Goal: Task Accomplishment & Management: Complete application form

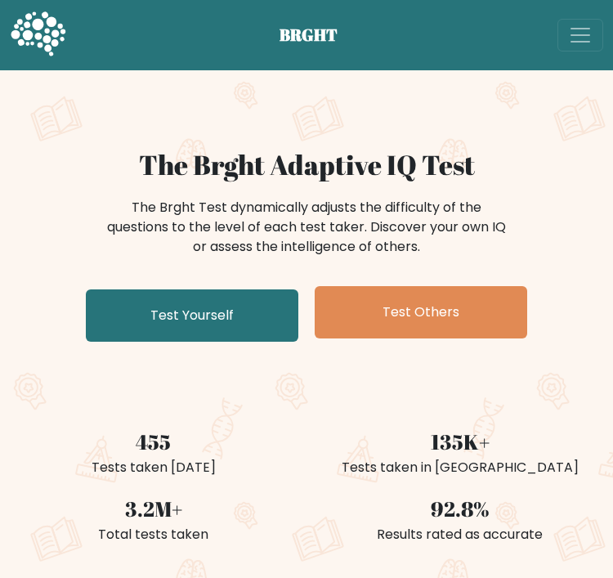
click at [145, 324] on link "Test Yourself" at bounding box center [192, 315] width 212 height 52
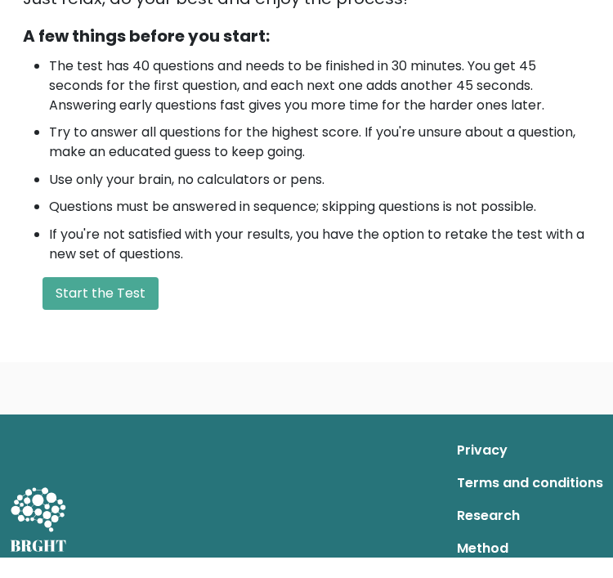
scroll to position [426, 0]
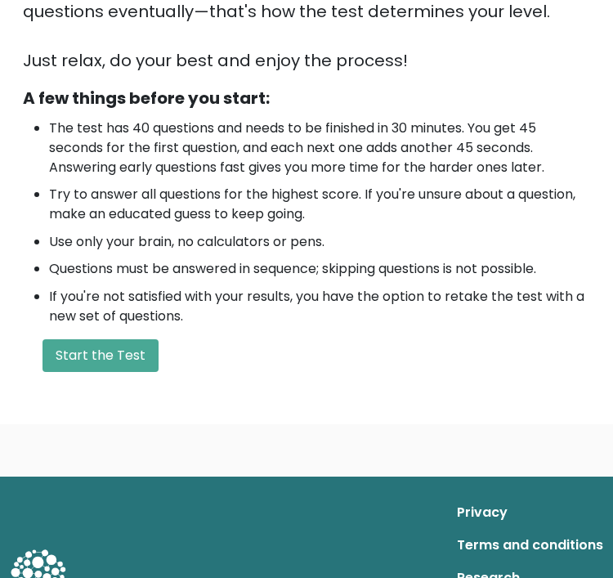
click at [85, 364] on button "Start the Test" at bounding box center [100, 355] width 116 height 33
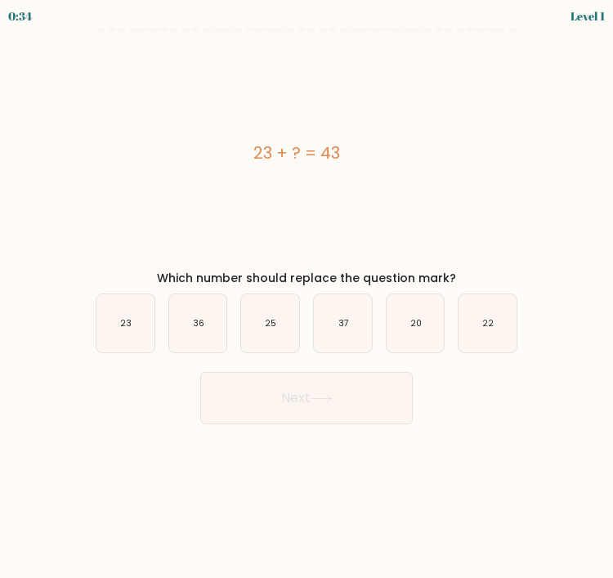
click at [415, 323] on text "20" at bounding box center [415, 323] width 11 height 12
click at [307, 297] on input "e. 20" at bounding box center [306, 293] width 1 height 8
radio input "true"
click at [283, 402] on button "Next" at bounding box center [306, 398] width 212 height 52
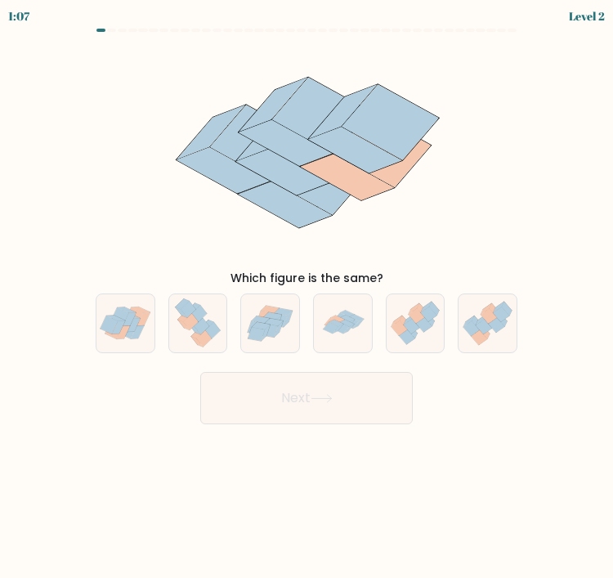
click at [350, 311] on icon at bounding box center [342, 323] width 57 height 58
click at [307, 297] on input "d." at bounding box center [306, 293] width 1 height 8
radio input "true"
click at [276, 405] on button "Next" at bounding box center [306, 398] width 212 height 52
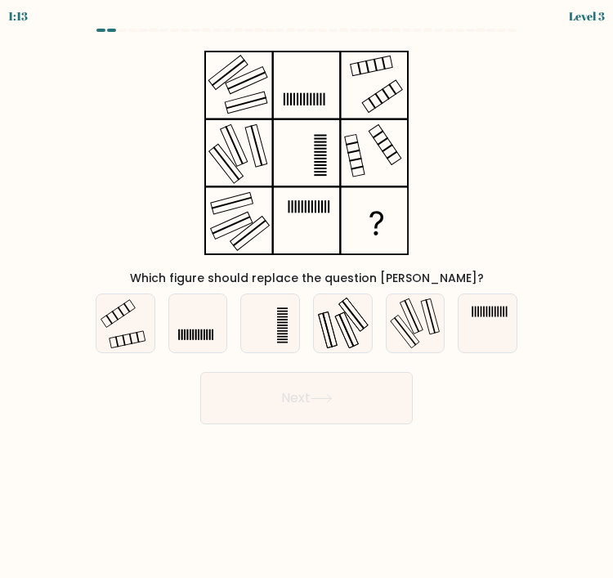
click at [119, 320] on icon at bounding box center [125, 323] width 58 height 58
click at [306, 297] on input "a." at bounding box center [306, 293] width 1 height 8
radio input "true"
click at [231, 392] on button "Next" at bounding box center [306, 398] width 212 height 52
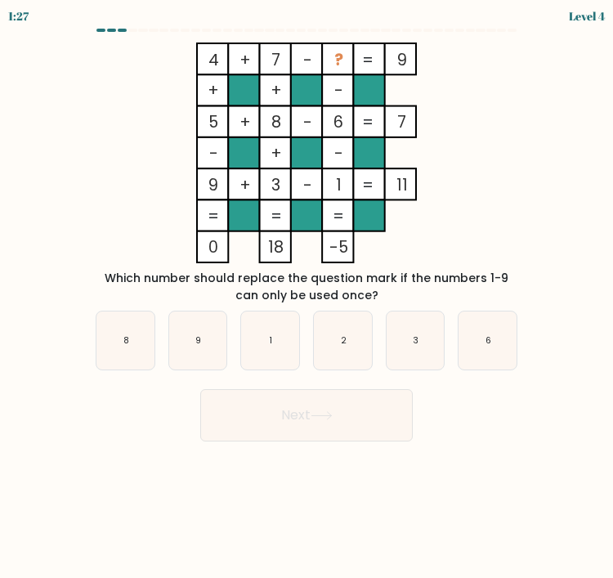
click at [322, 343] on icon "2" at bounding box center [343, 340] width 58 height 58
click at [307, 297] on input "d. 2" at bounding box center [306, 293] width 1 height 8
radio input "true"
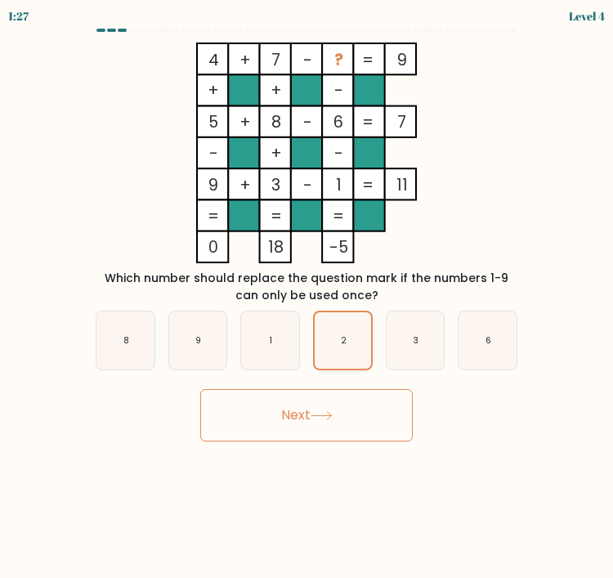
click at [289, 409] on button "Next" at bounding box center [306, 415] width 212 height 52
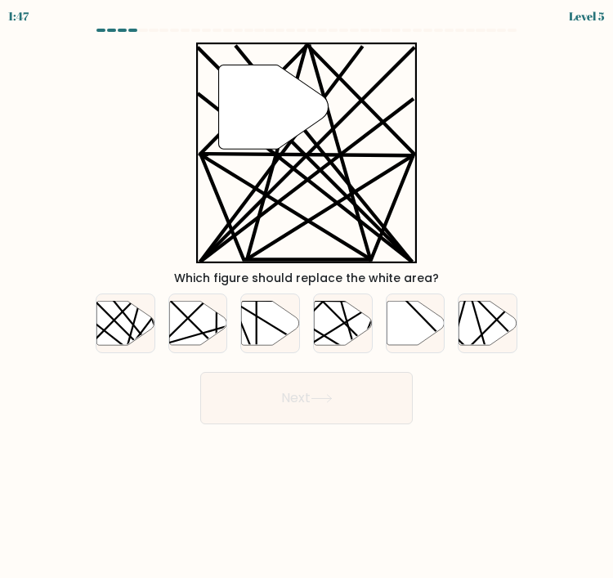
click at [136, 333] on icon at bounding box center [125, 323] width 58 height 44
click at [306, 297] on input "a." at bounding box center [306, 293] width 1 height 8
radio input "true"
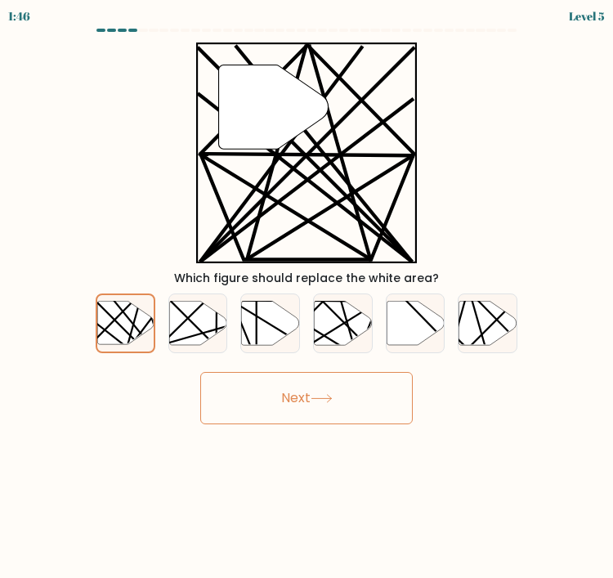
click at [316, 404] on button "Next" at bounding box center [306, 398] width 212 height 52
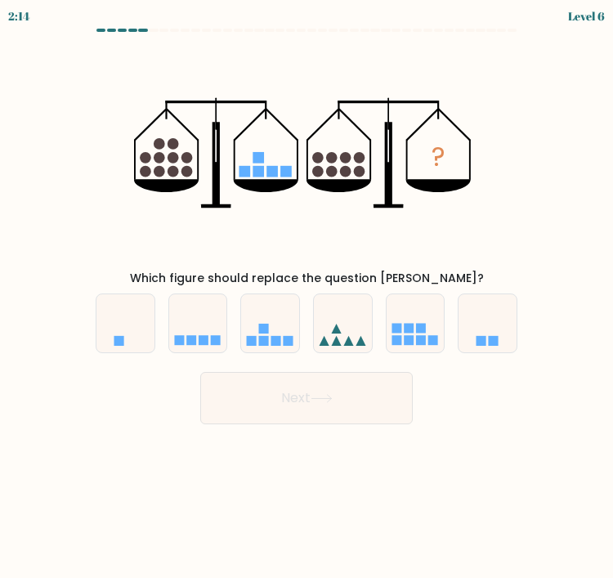
click at [176, 340] on rect at bounding box center [179, 341] width 10 height 10
click at [306, 297] on input "b." at bounding box center [306, 293] width 1 height 8
radio input "true"
click at [244, 409] on button "Next" at bounding box center [306, 398] width 212 height 52
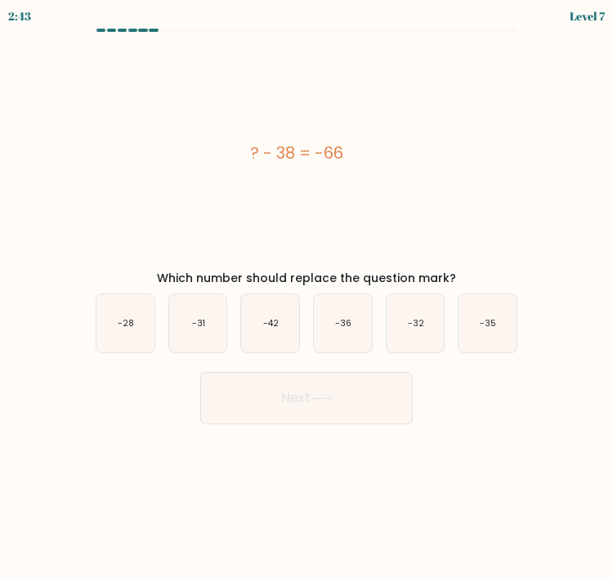
click at [118, 320] on icon "-28" at bounding box center [125, 323] width 58 height 58
click at [306, 297] on input "a. -28" at bounding box center [306, 293] width 1 height 8
radio input "true"
click at [228, 388] on button "Next" at bounding box center [306, 398] width 212 height 52
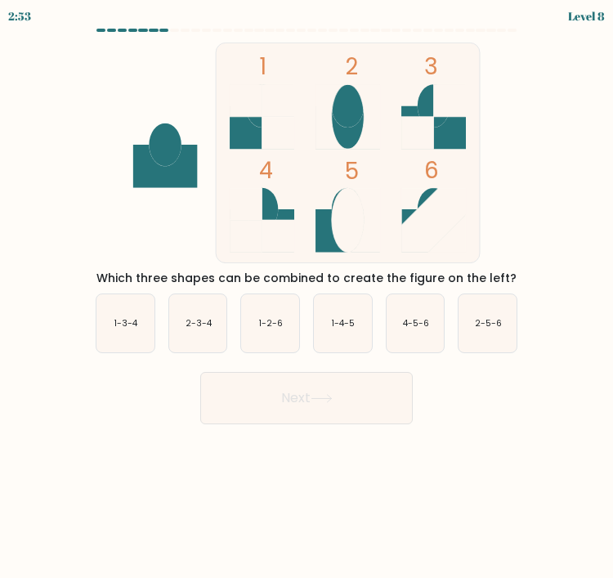
click at [127, 321] on text "1-3-4" at bounding box center [126, 323] width 24 height 12
click at [306, 297] on input "a. 1-3-4" at bounding box center [306, 293] width 1 height 8
radio input "true"
click at [248, 409] on button "Next" at bounding box center [306, 398] width 212 height 52
